Goal: Task Accomplishment & Management: Manage account settings

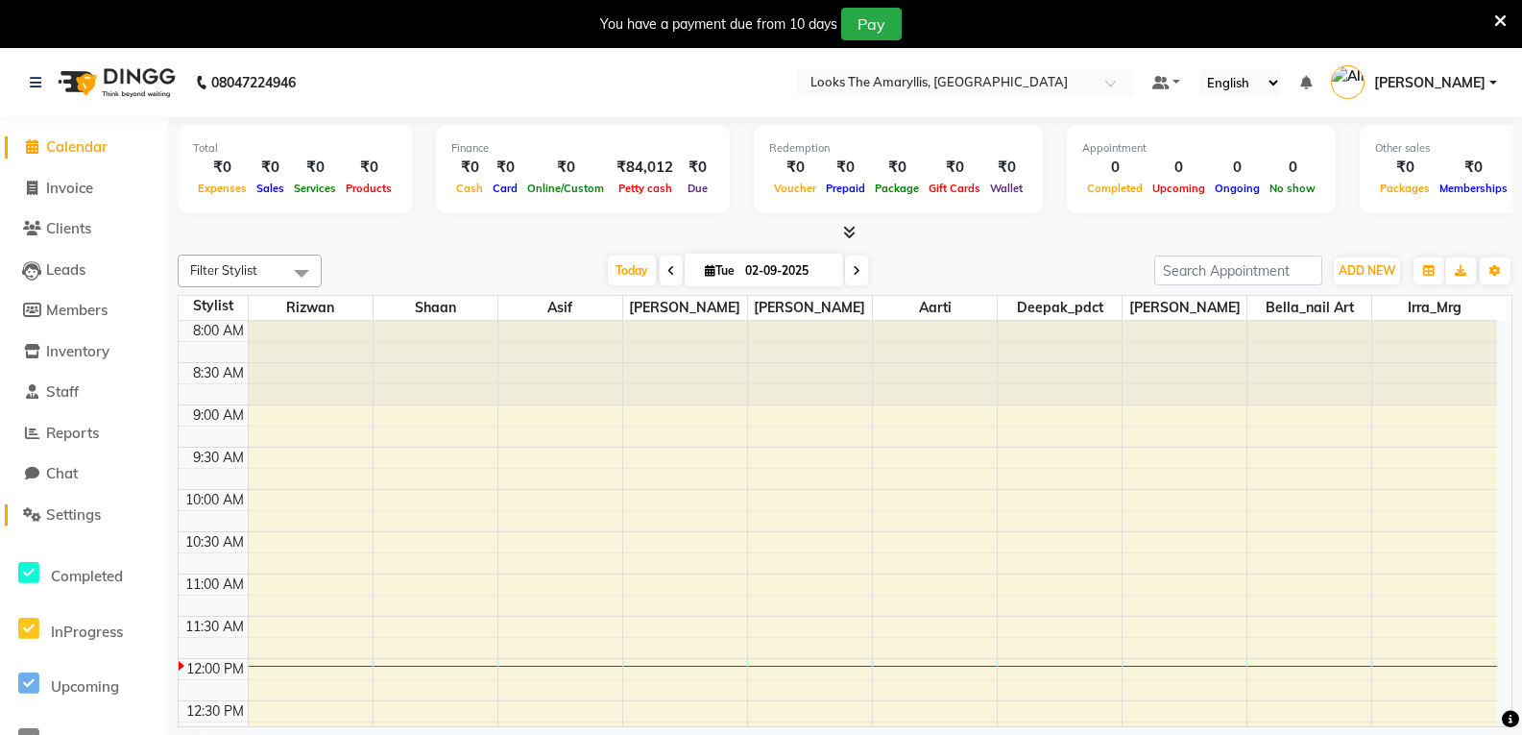
click at [96, 510] on span "Settings" at bounding box center [73, 514] width 55 height 18
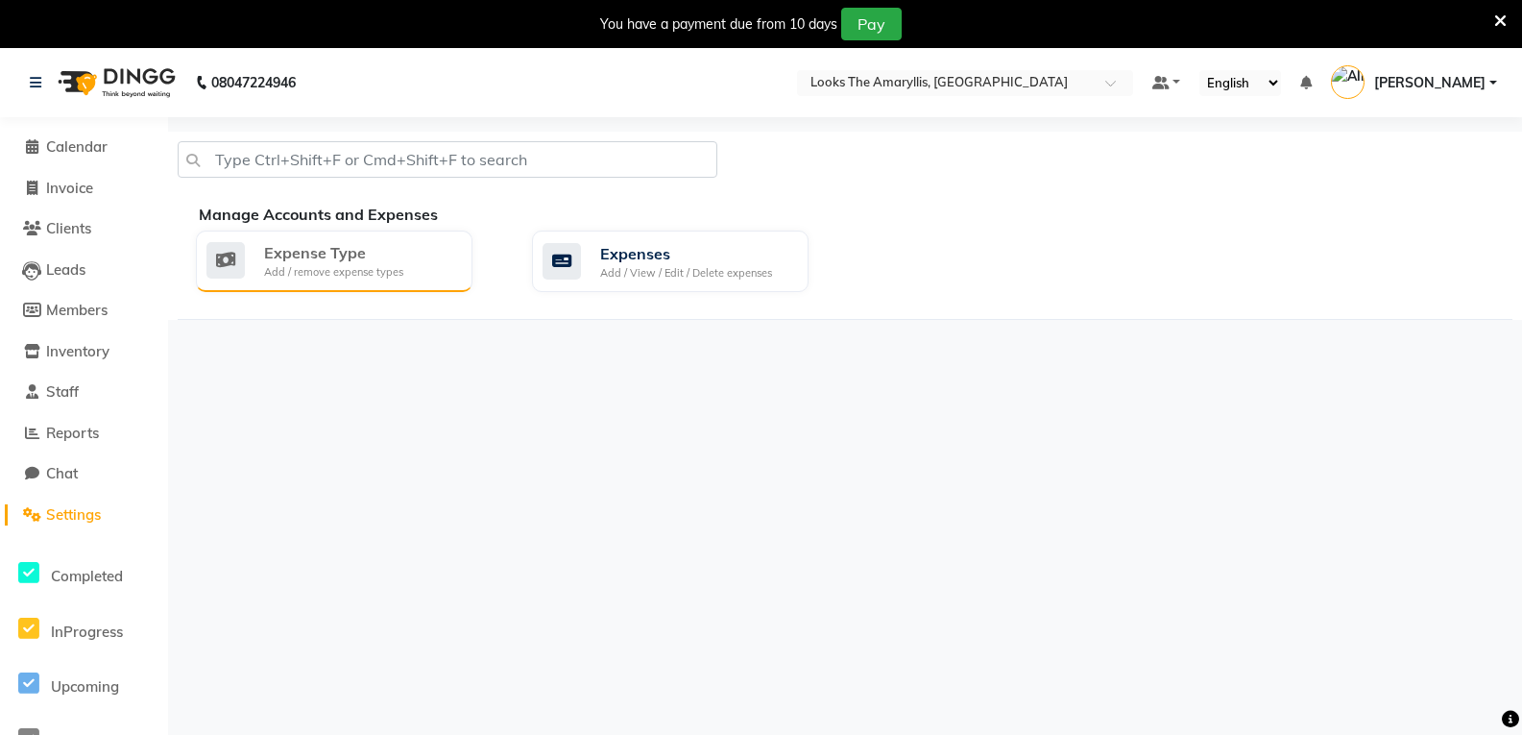
click at [393, 268] on div "Add / remove expense types" at bounding box center [333, 272] width 139 height 16
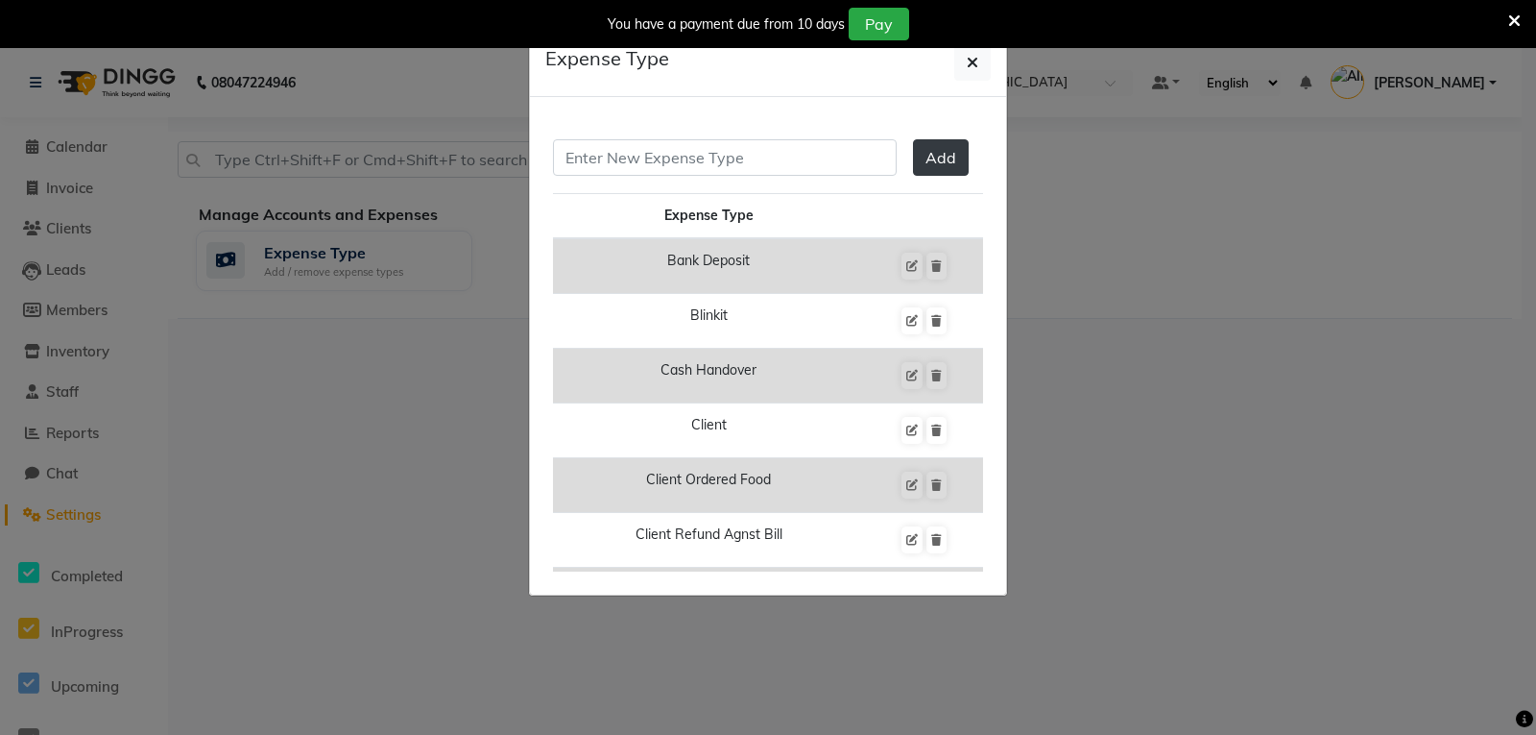
click at [338, 404] on ngb-modal-window "Expense Type Add Expense Type Bank Deposit Blinkit Cash Handover Client Client …" at bounding box center [768, 367] width 1536 height 735
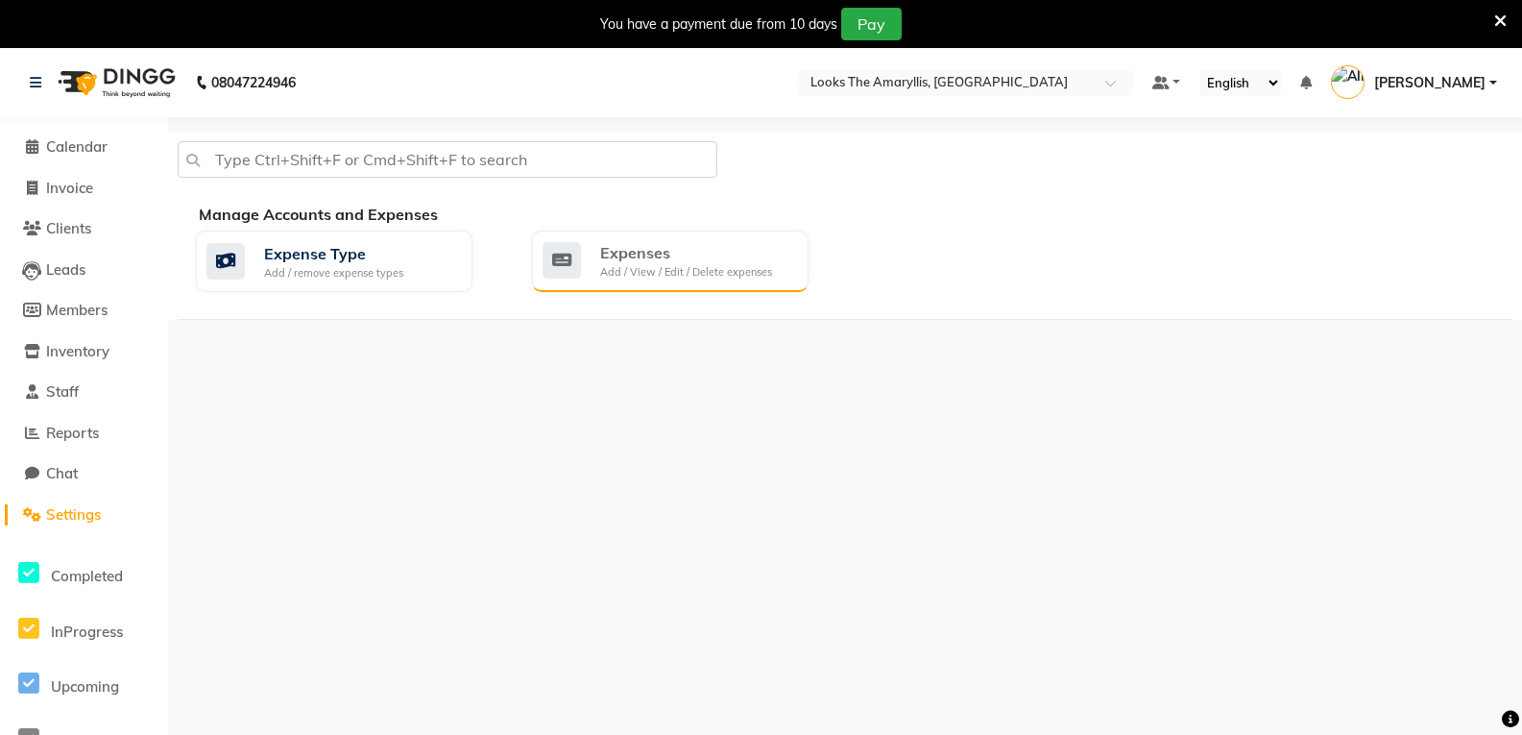
click at [689, 261] on div "Expenses" at bounding box center [686, 252] width 172 height 23
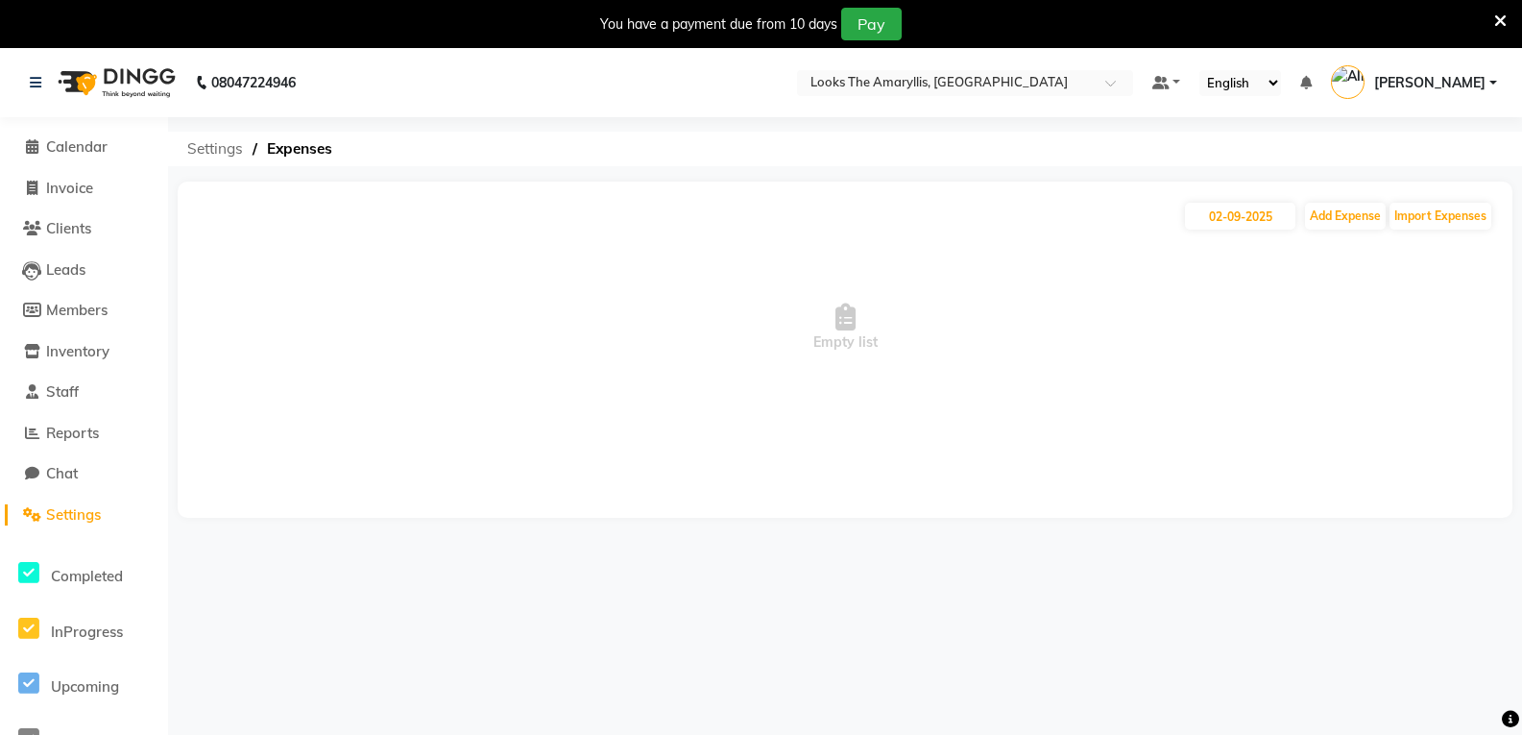
click at [206, 148] on span "Settings" at bounding box center [215, 149] width 75 height 35
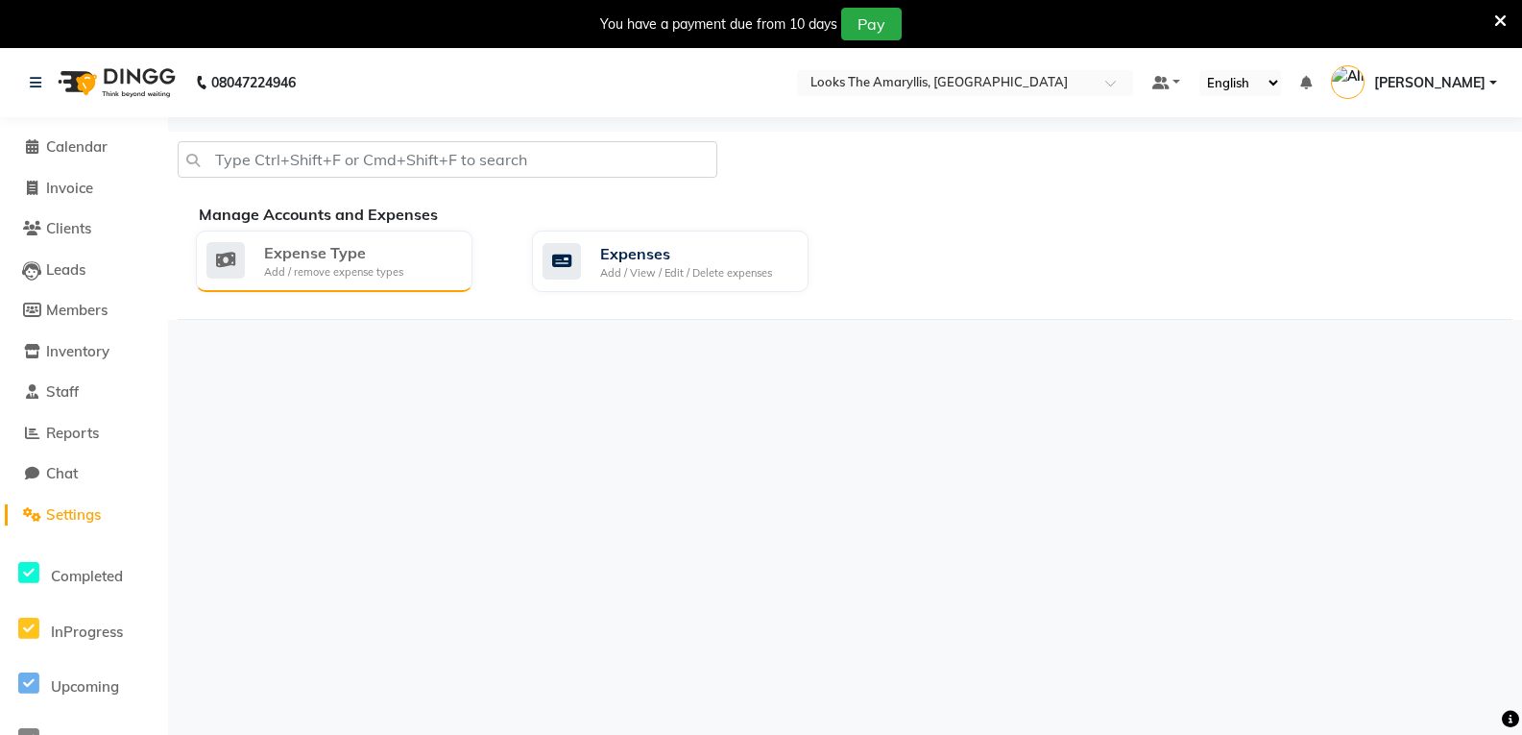
click at [407, 271] on div "Expense Type Add / remove expense types" at bounding box center [331, 260] width 251 height 39
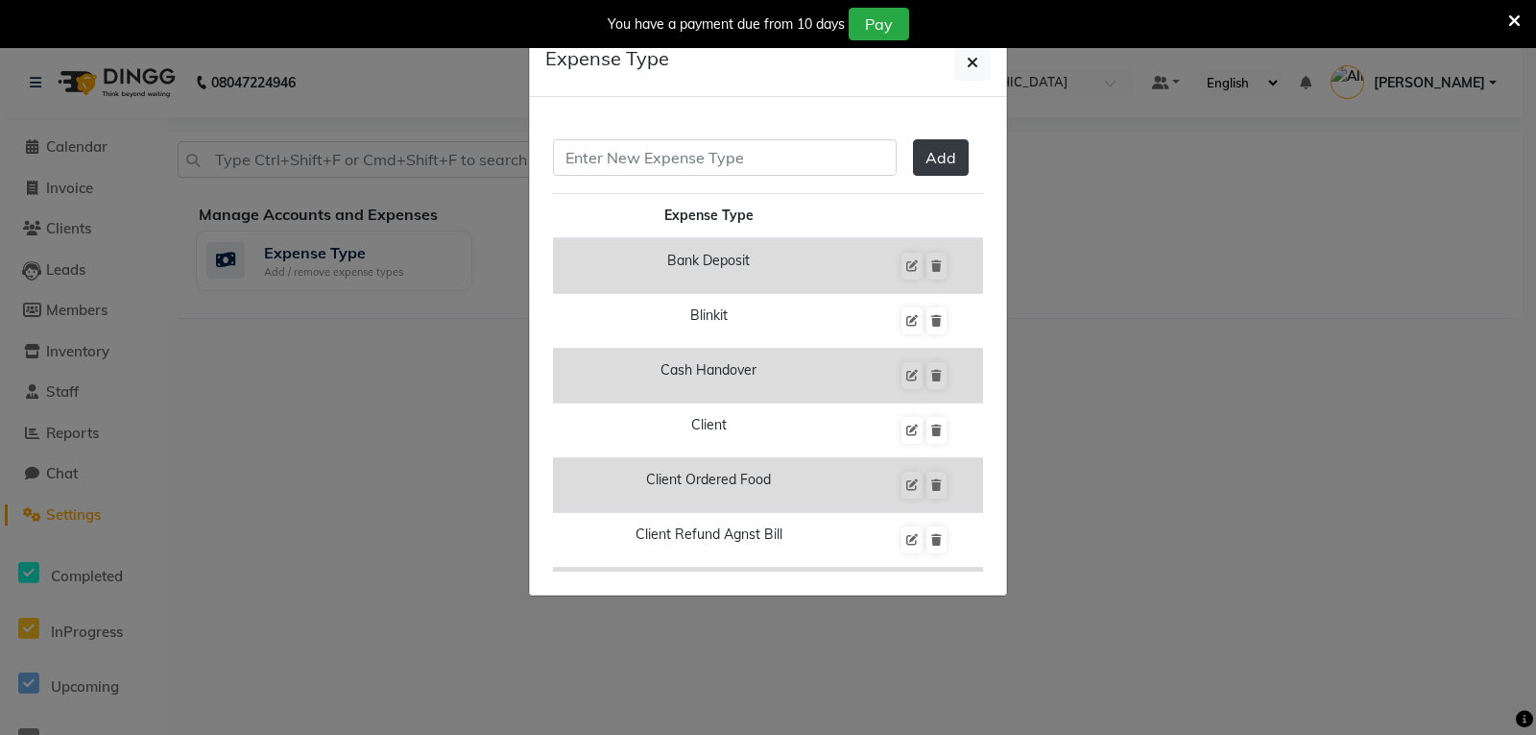
click at [1123, 378] on ngb-modal-window "Expense Type Add Expense Type Bank Deposit Blinkit Cash Handover Client Client …" at bounding box center [768, 367] width 1536 height 735
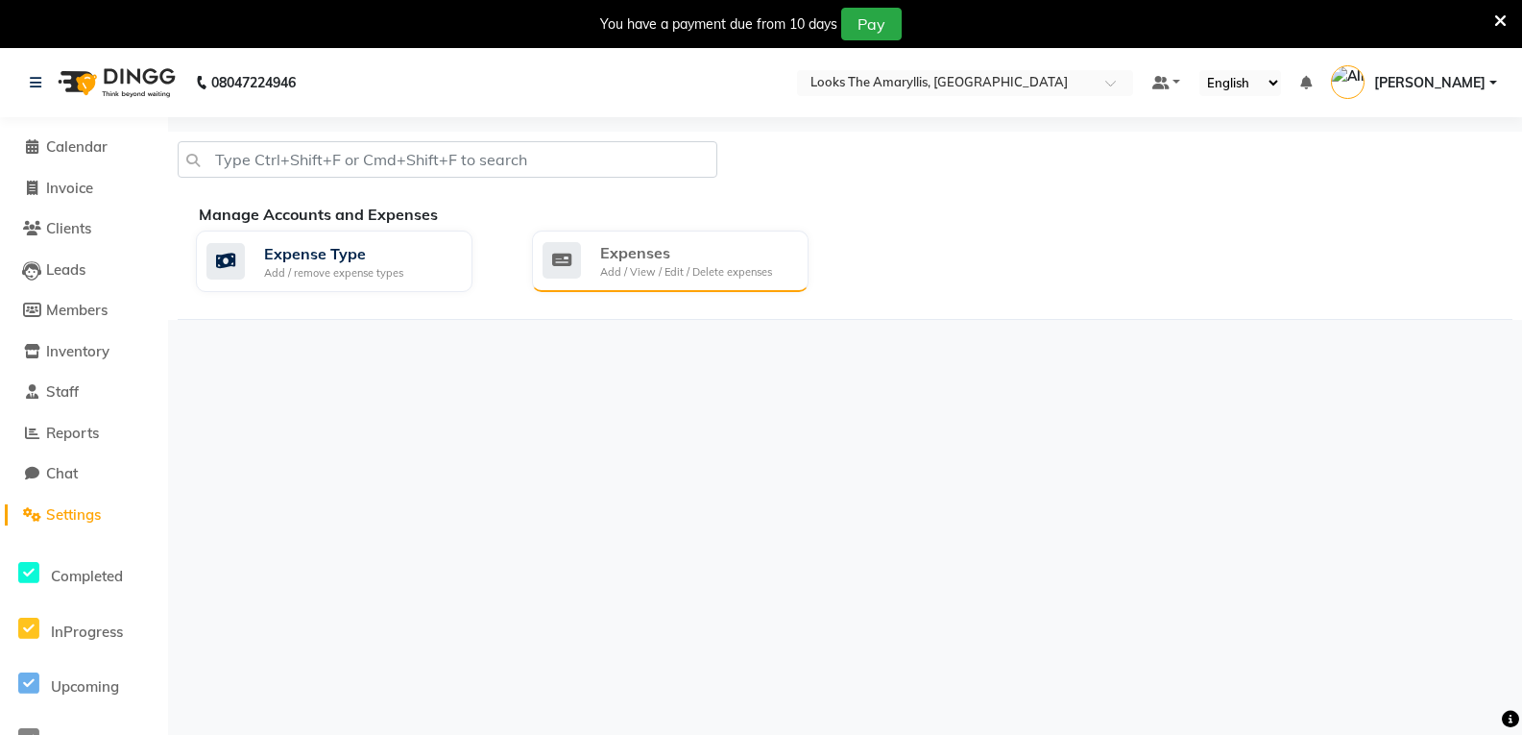
click at [719, 276] on div "Add / View / Edit / Delete expenses" at bounding box center [686, 272] width 172 height 16
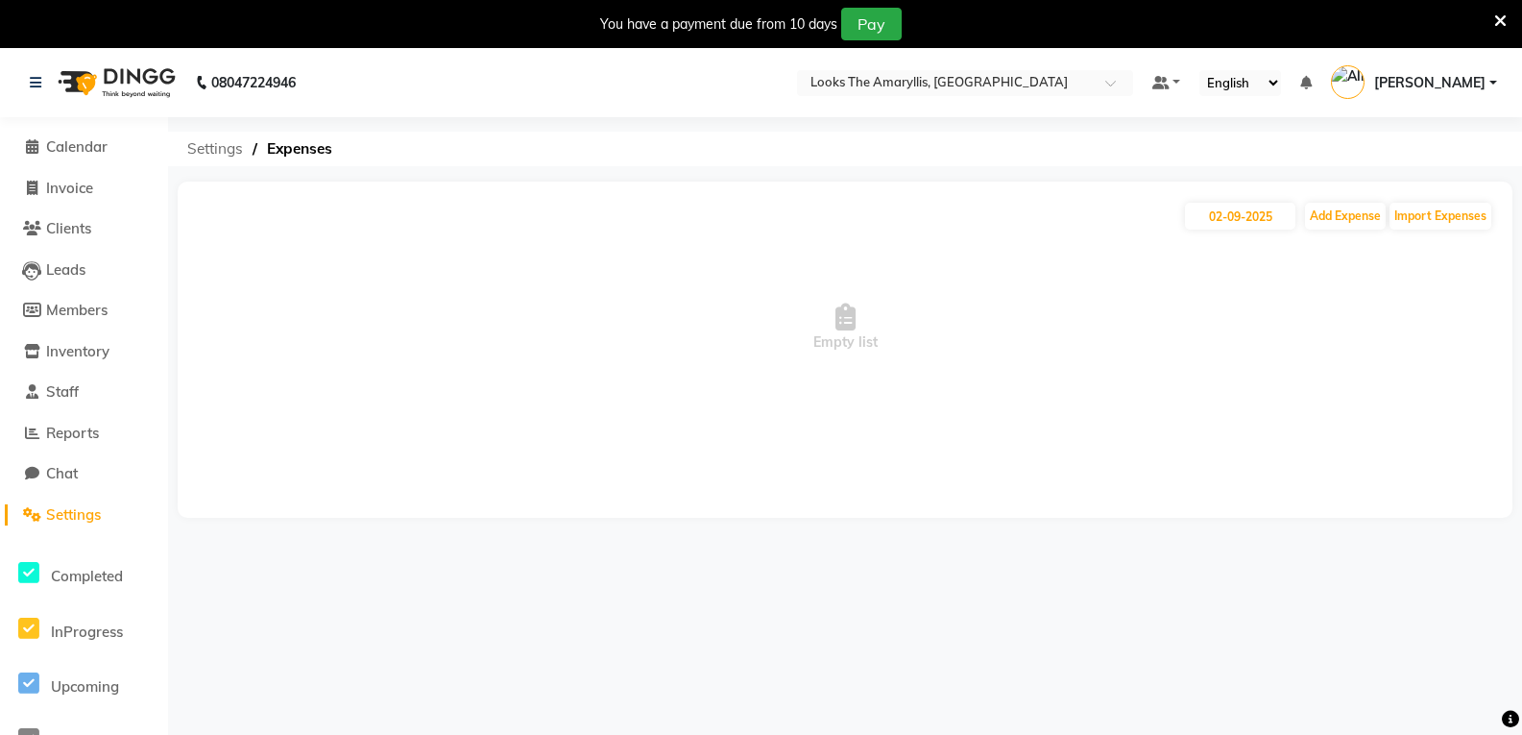
click at [230, 148] on span "Settings" at bounding box center [215, 149] width 75 height 35
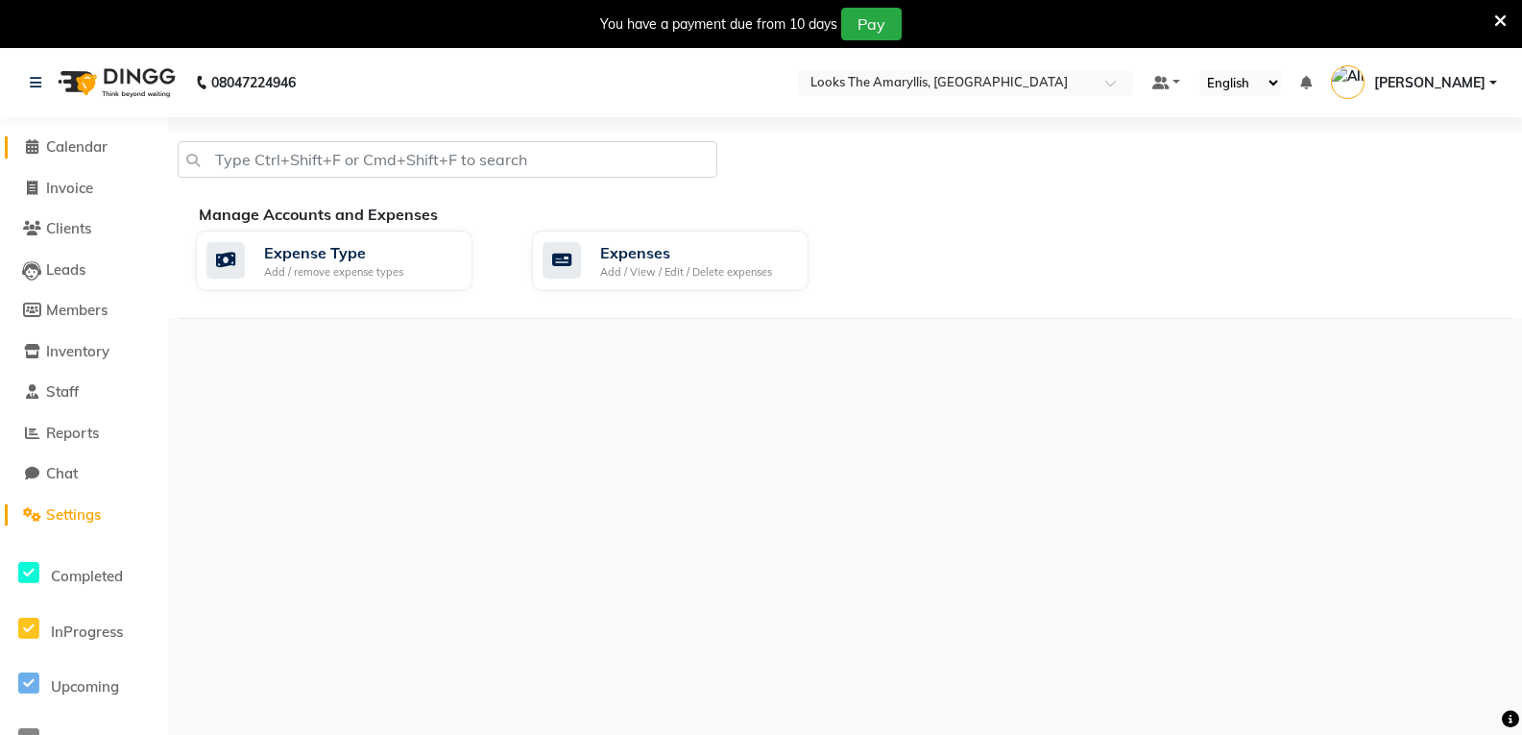
click at [90, 145] on span "Calendar" at bounding box center [76, 146] width 61 height 18
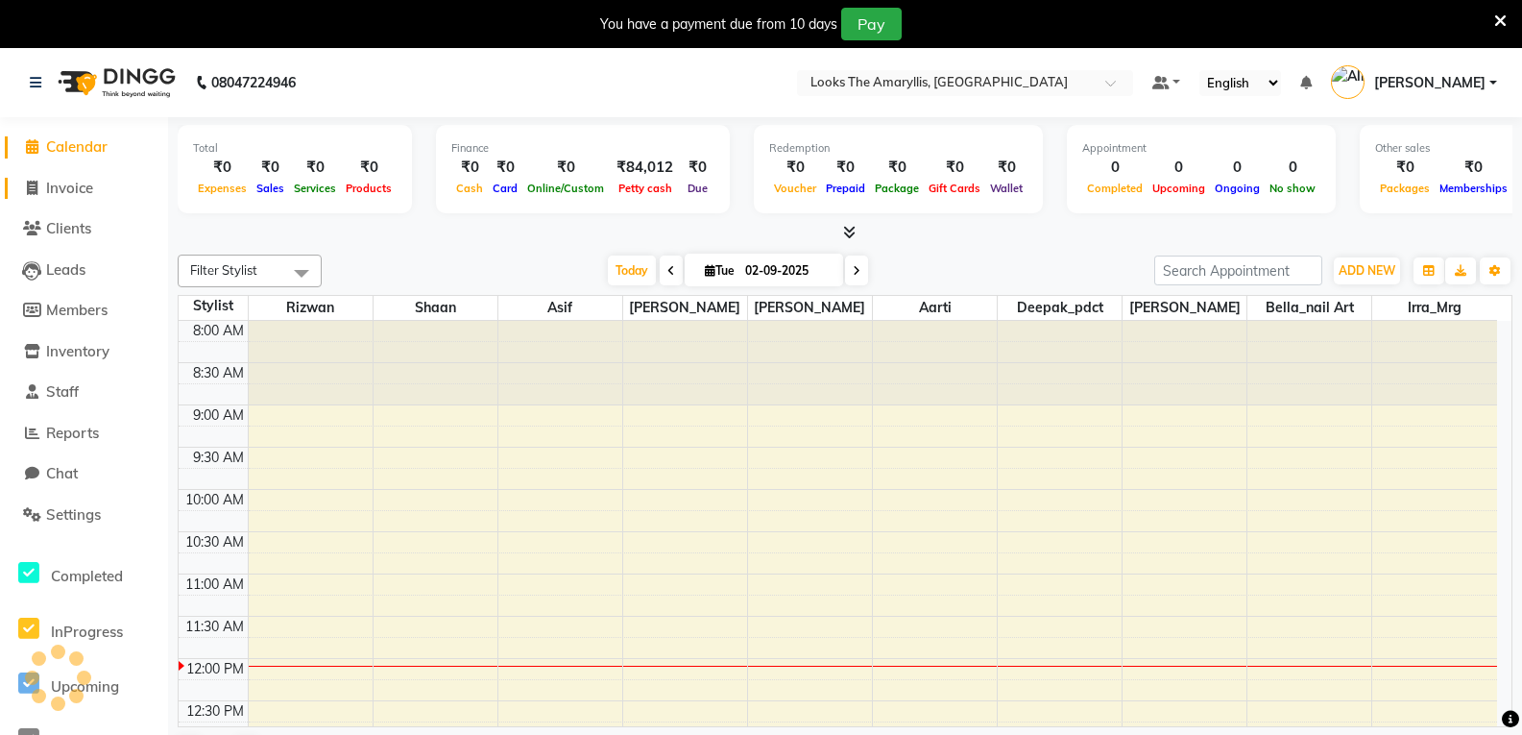
click at [82, 191] on span "Invoice" at bounding box center [69, 188] width 47 height 18
select select "service"
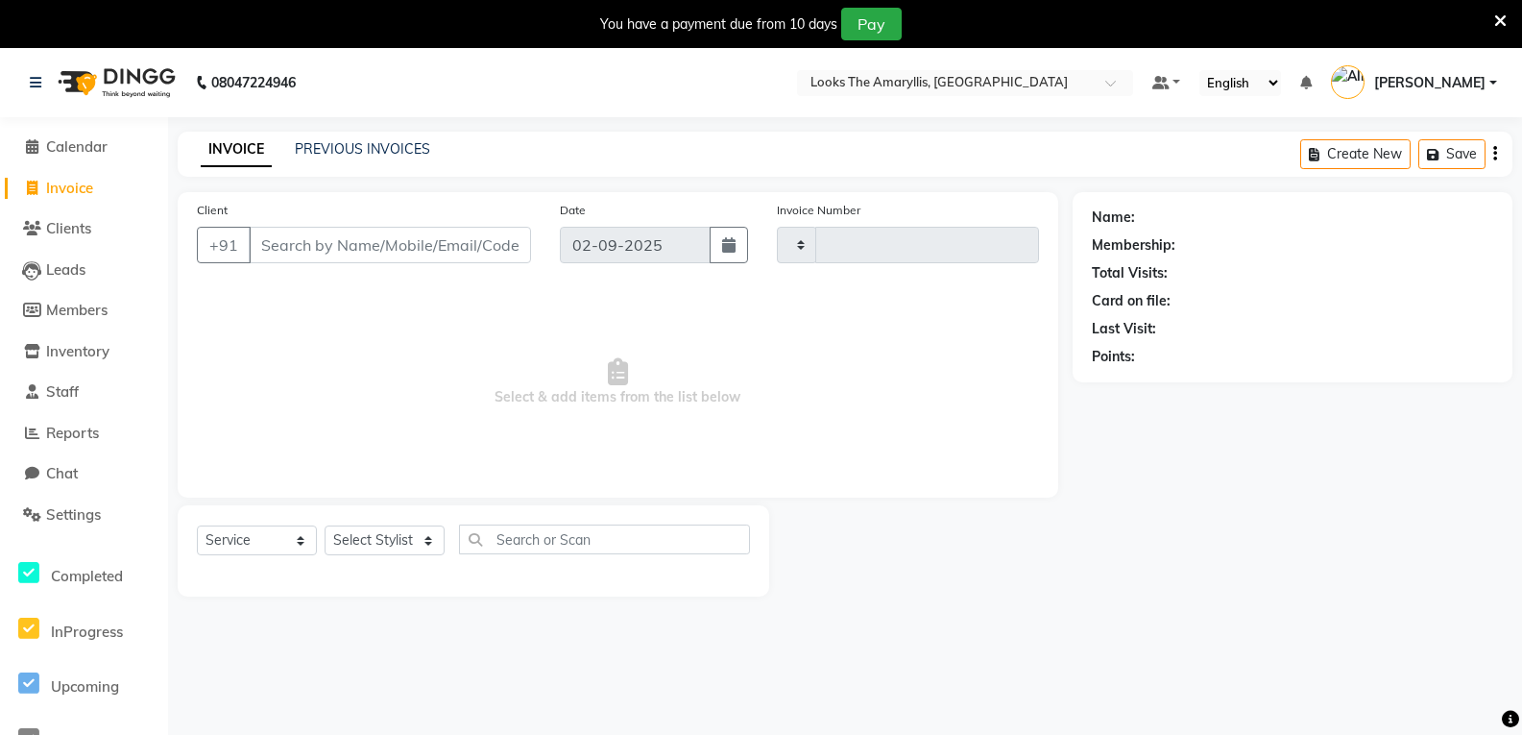
type input "3733"
select select "8939"
click at [349, 154] on link "PREVIOUS INVOICES" at bounding box center [362, 148] width 135 height 17
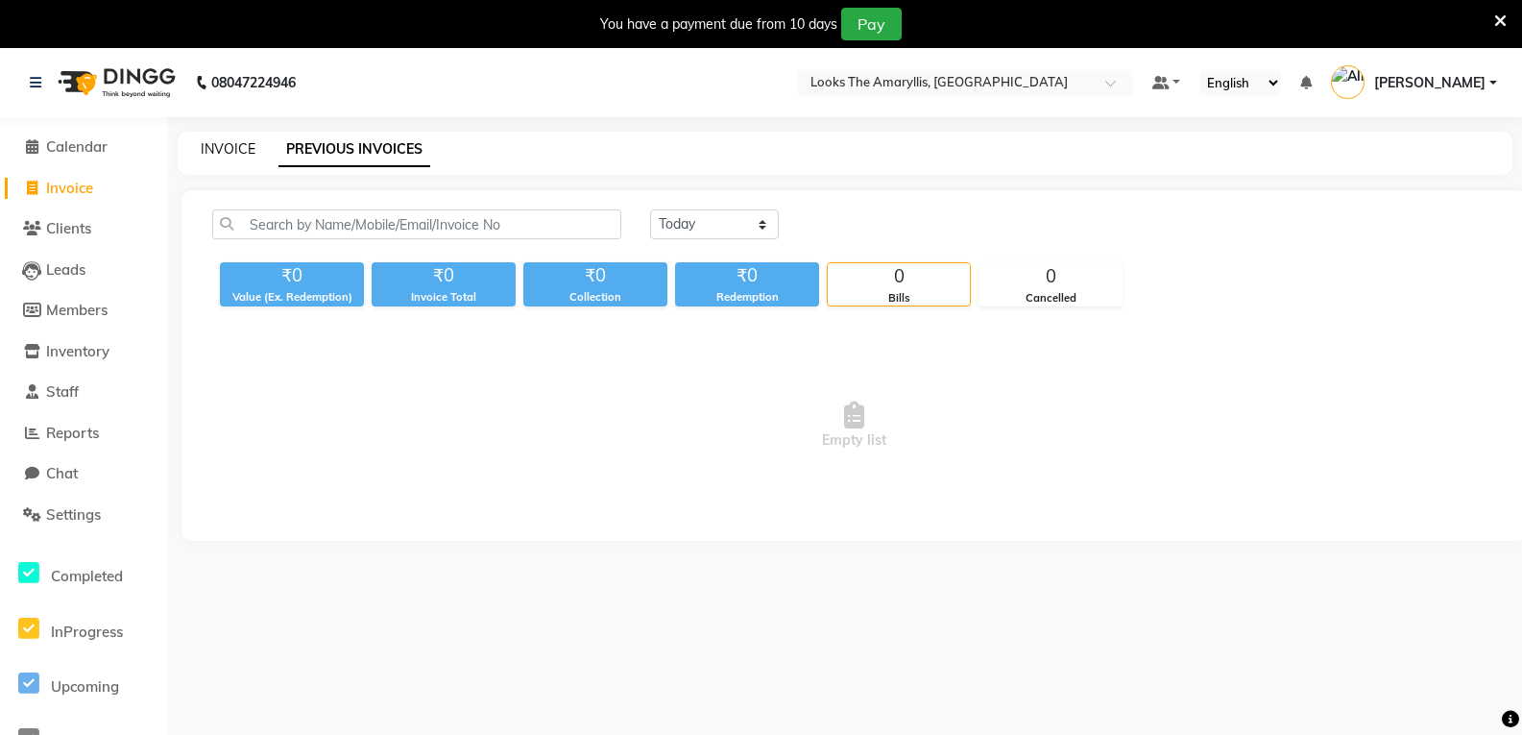
click at [225, 146] on link "INVOICE" at bounding box center [228, 148] width 55 height 17
select select "service"
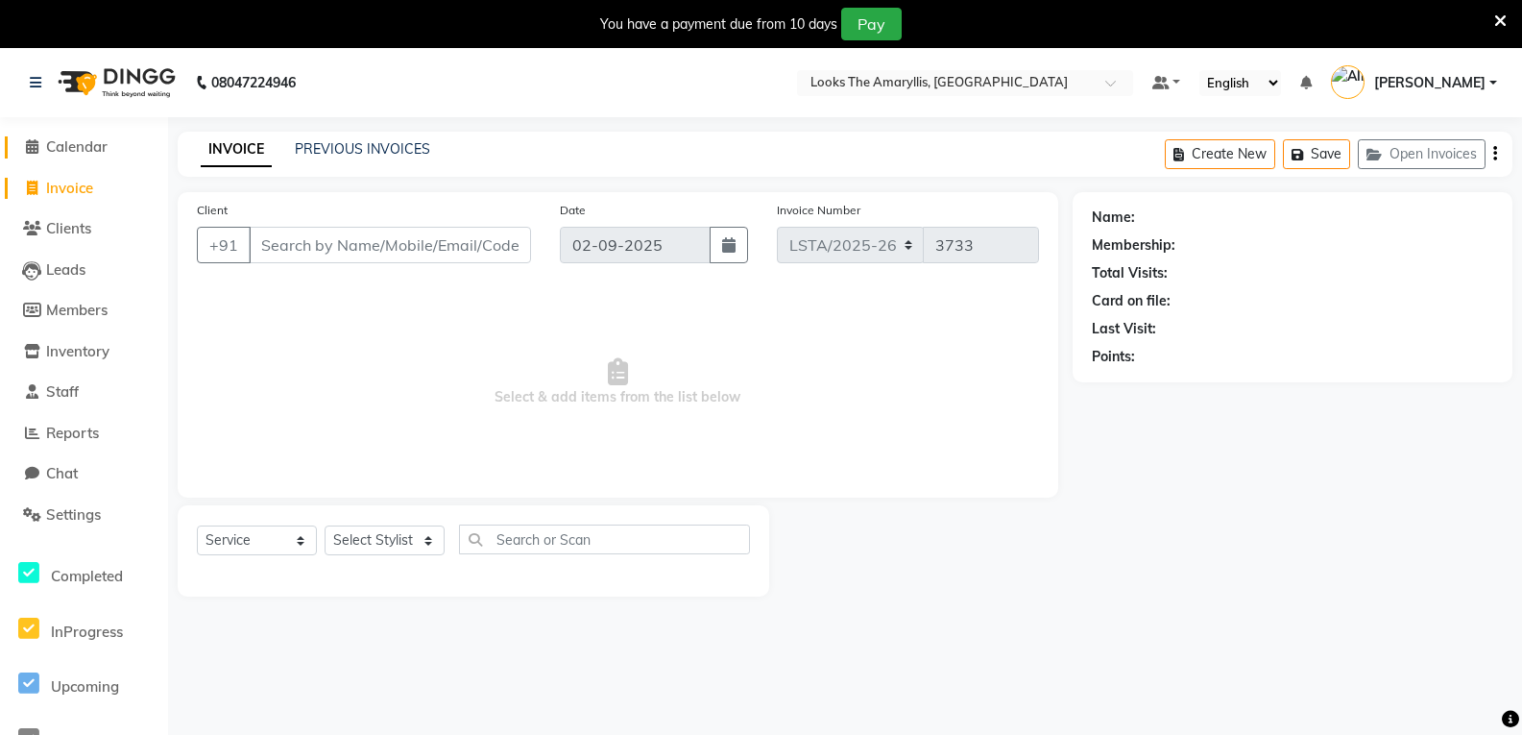
click at [96, 145] on span "Calendar" at bounding box center [76, 146] width 61 height 18
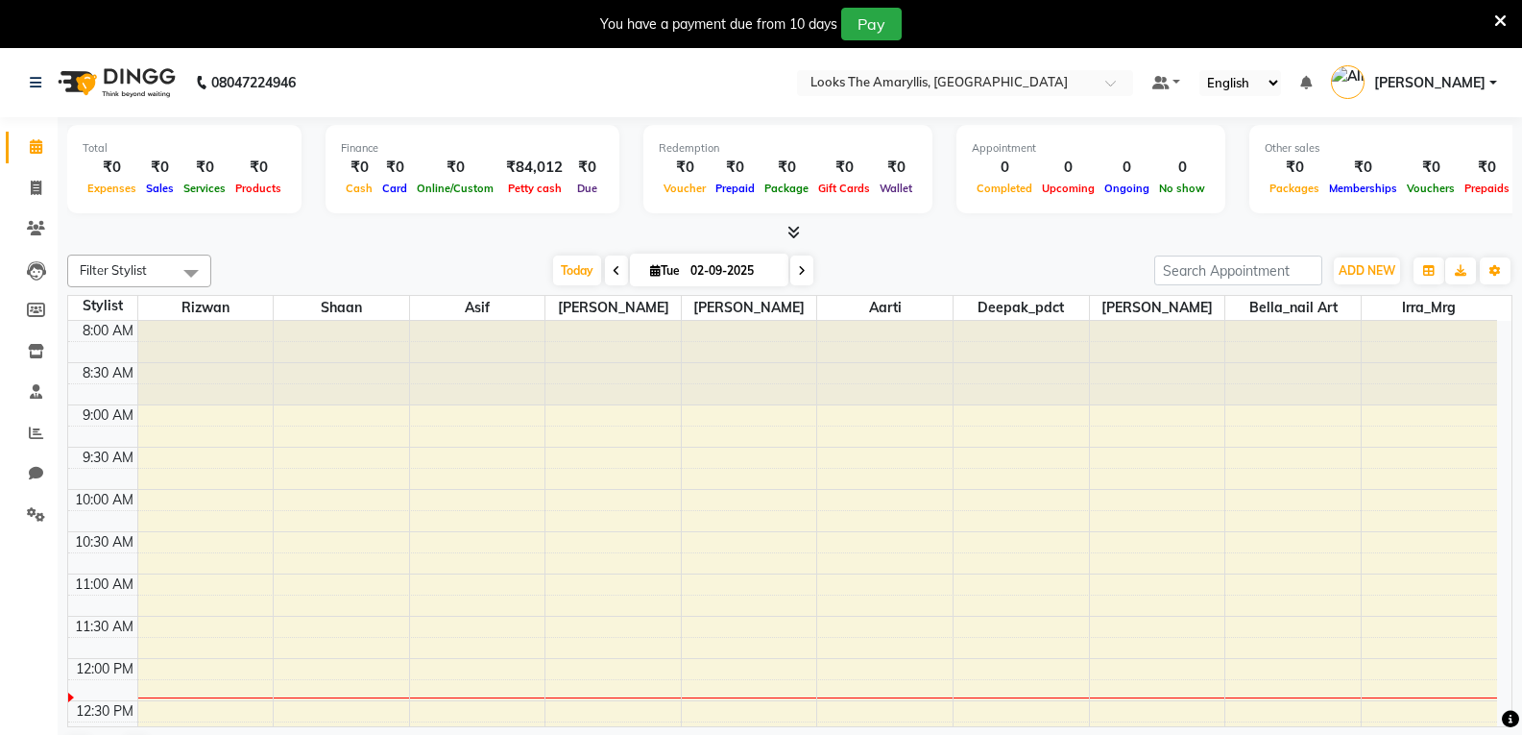
click at [1438, 85] on span "[PERSON_NAME]" at bounding box center [1429, 83] width 111 height 20
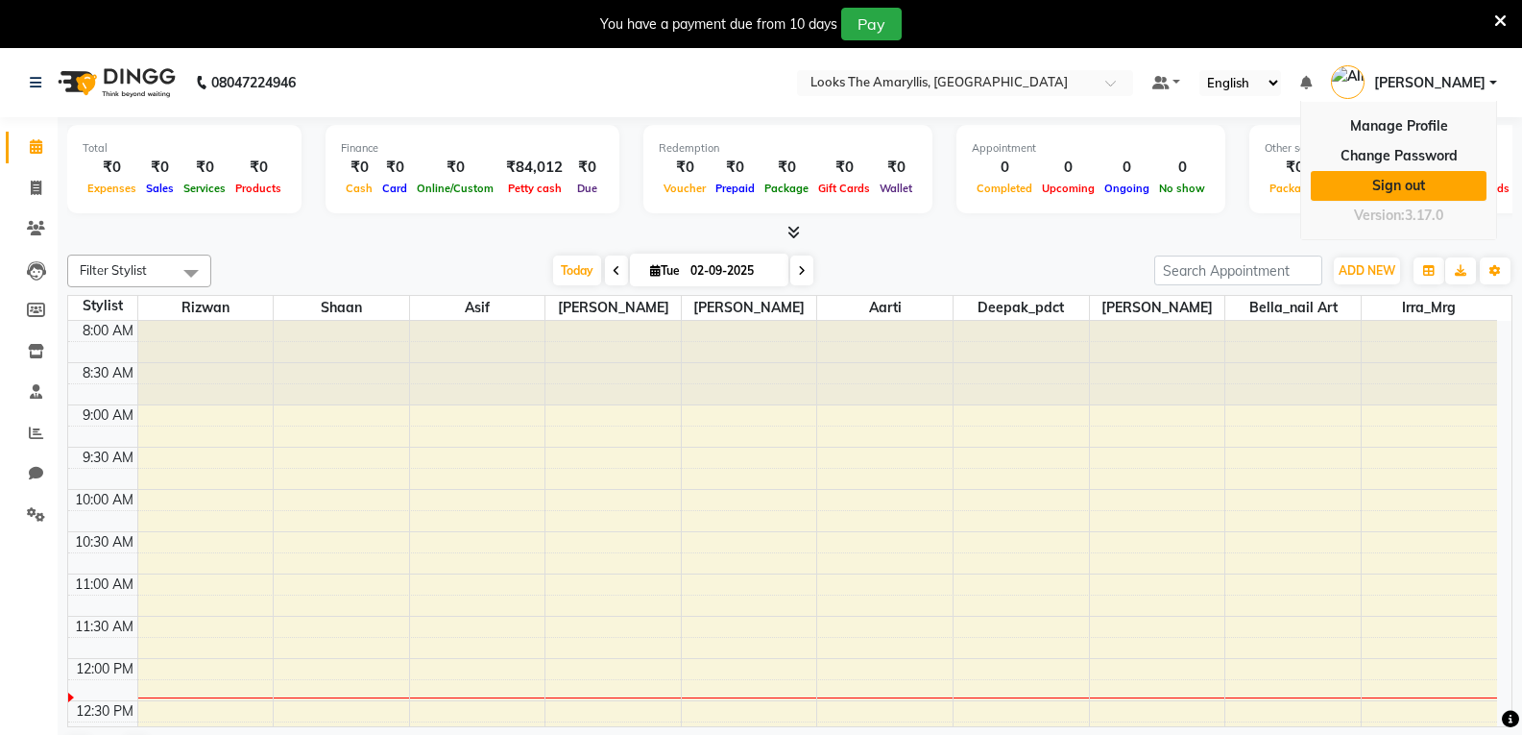
click at [1414, 188] on link "Sign out" at bounding box center [1399, 186] width 176 height 30
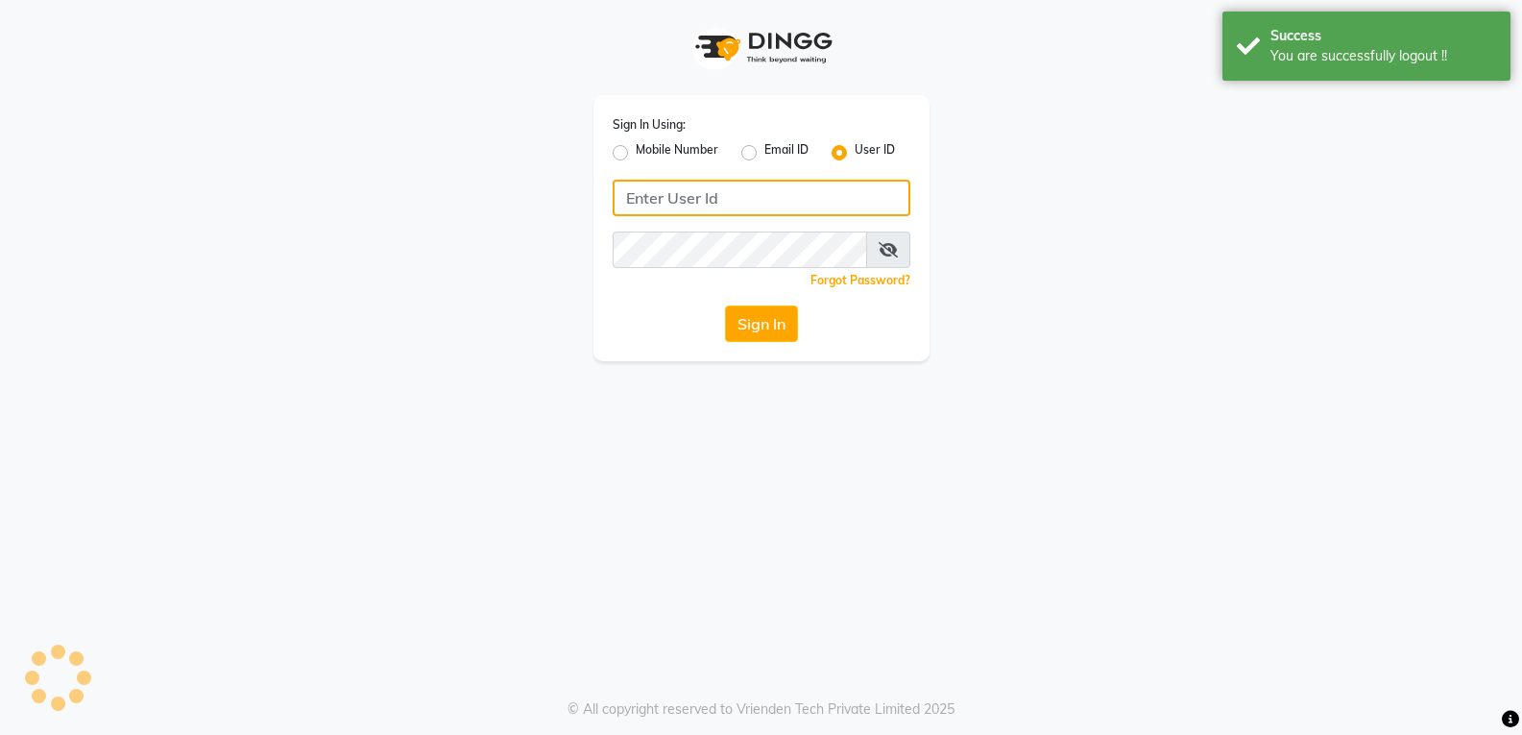
type input "e3901-01"
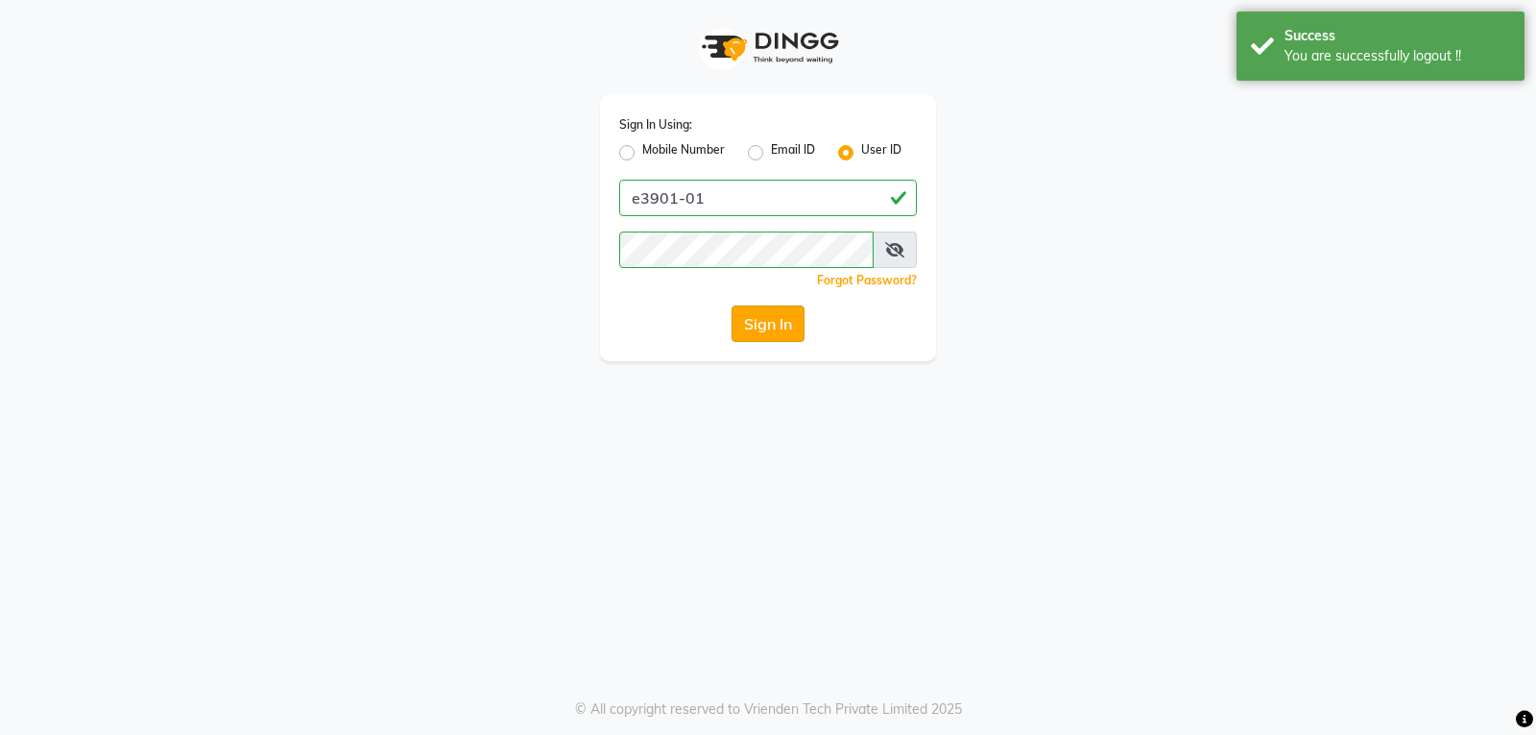
click at [788, 313] on button "Sign In" at bounding box center [768, 323] width 73 height 36
